Goal: Check status: Check status

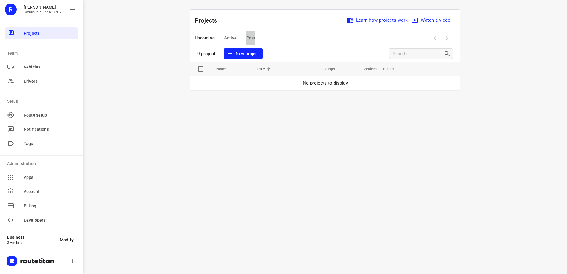
click at [247, 34] on span "Past" at bounding box center [251, 37] width 9 height 7
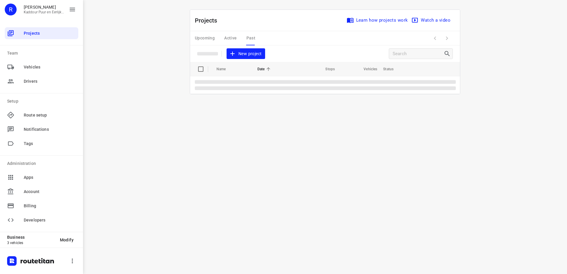
click at [231, 34] on div "Upcoming Active Past" at bounding box center [230, 38] width 70 height 14
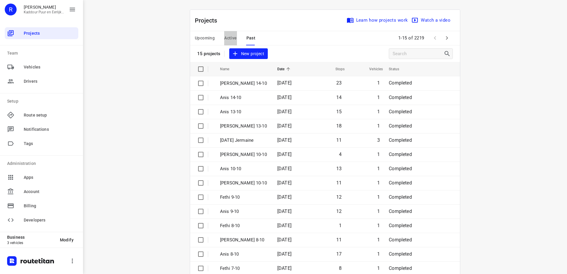
click at [231, 38] on span "Active" at bounding box center [230, 37] width 12 height 7
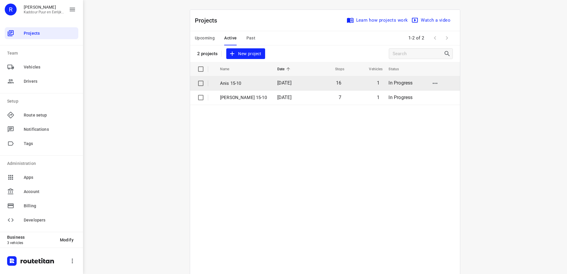
click at [237, 81] on p "Anis 15-10" at bounding box center [244, 83] width 48 height 7
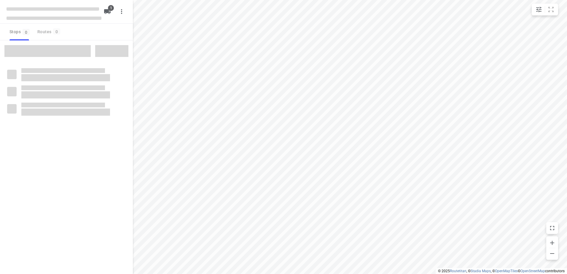
type input "distance"
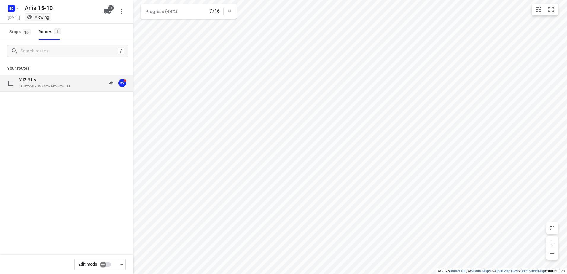
click at [39, 78] on p "VJZ-31-V" at bounding box center [29, 79] width 21 height 5
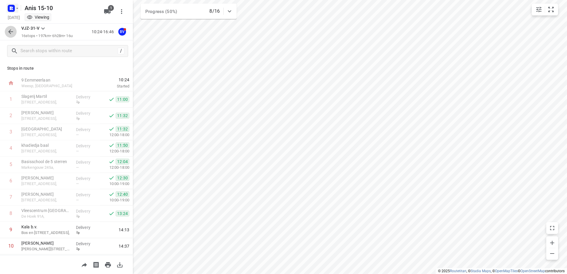
drag, startPoint x: 9, startPoint y: 34, endPoint x: 10, endPoint y: 9, distance: 24.9
click at [9, 34] on icon "button" at bounding box center [10, 31] width 7 height 7
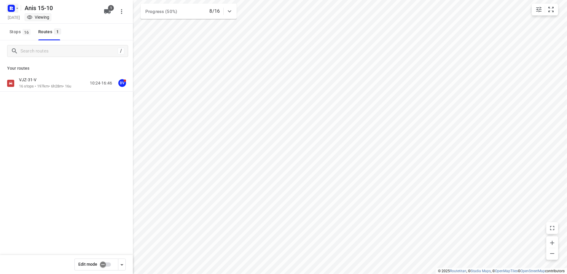
click at [11, 6] on rect "button" at bounding box center [11, 8] width 7 height 7
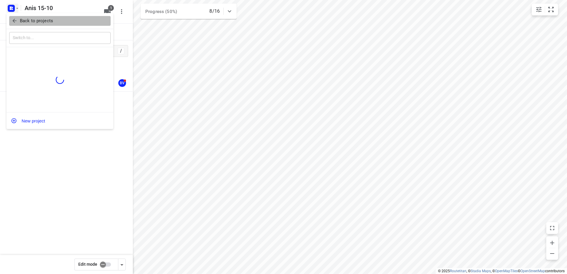
click at [34, 25] on button "Back to projects" at bounding box center [59, 21] width 101 height 10
